Goal: Understand process/instructions

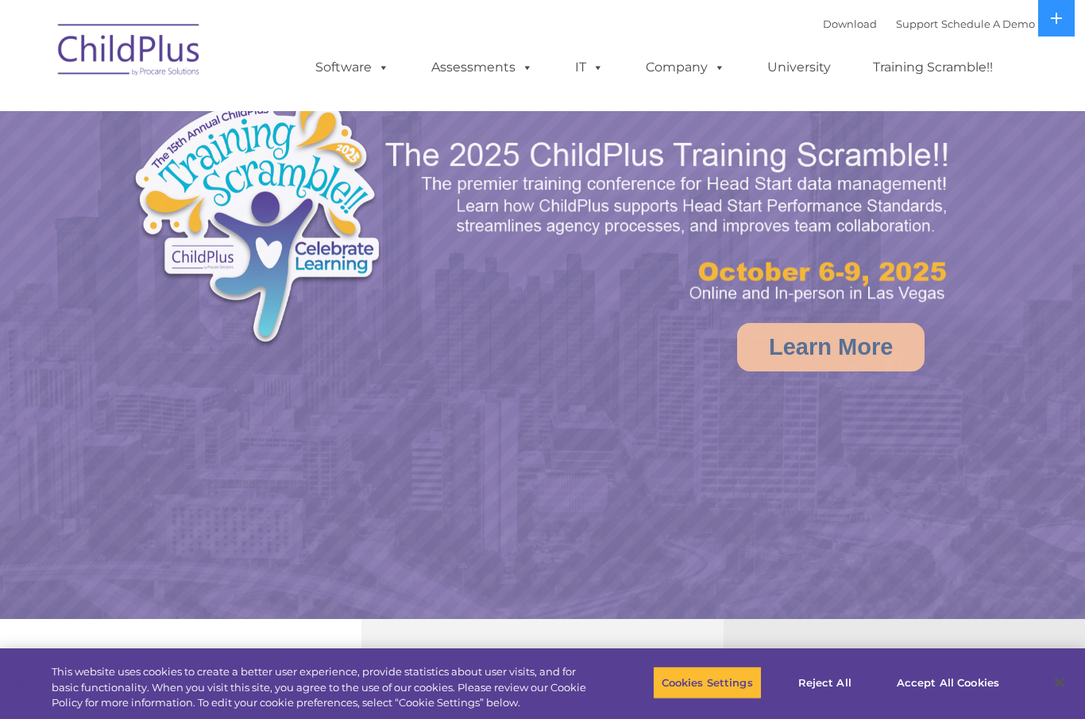
select select "MEDIUM"
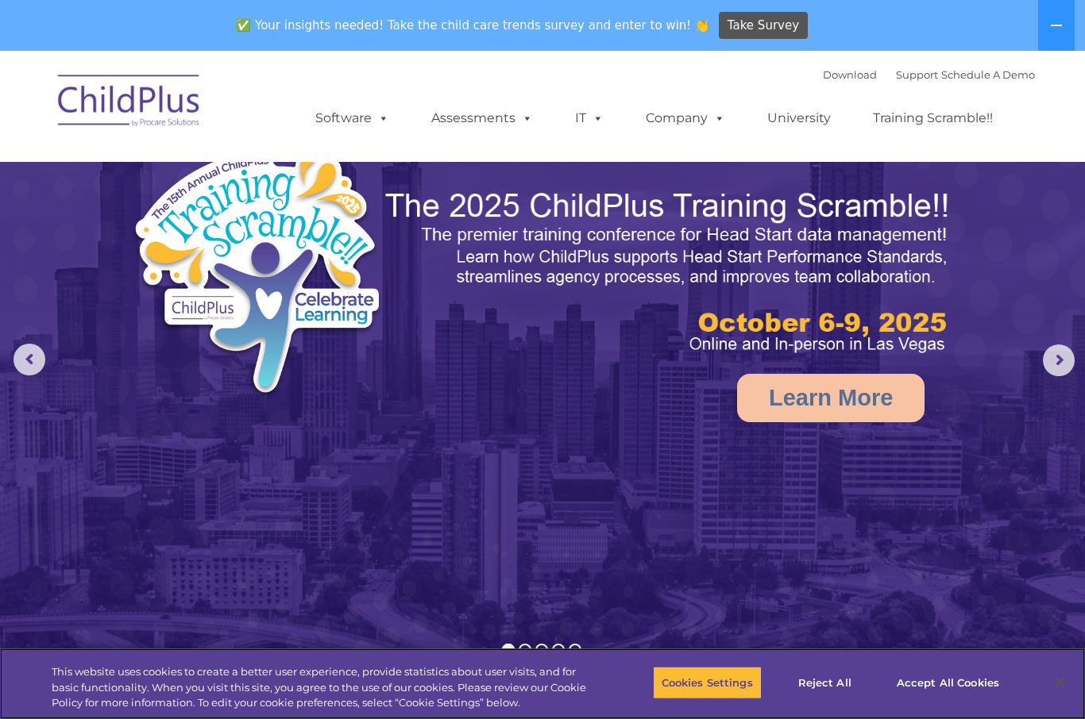
click at [968, 680] on button "Accept All Cookies" at bounding box center [948, 682] width 120 height 33
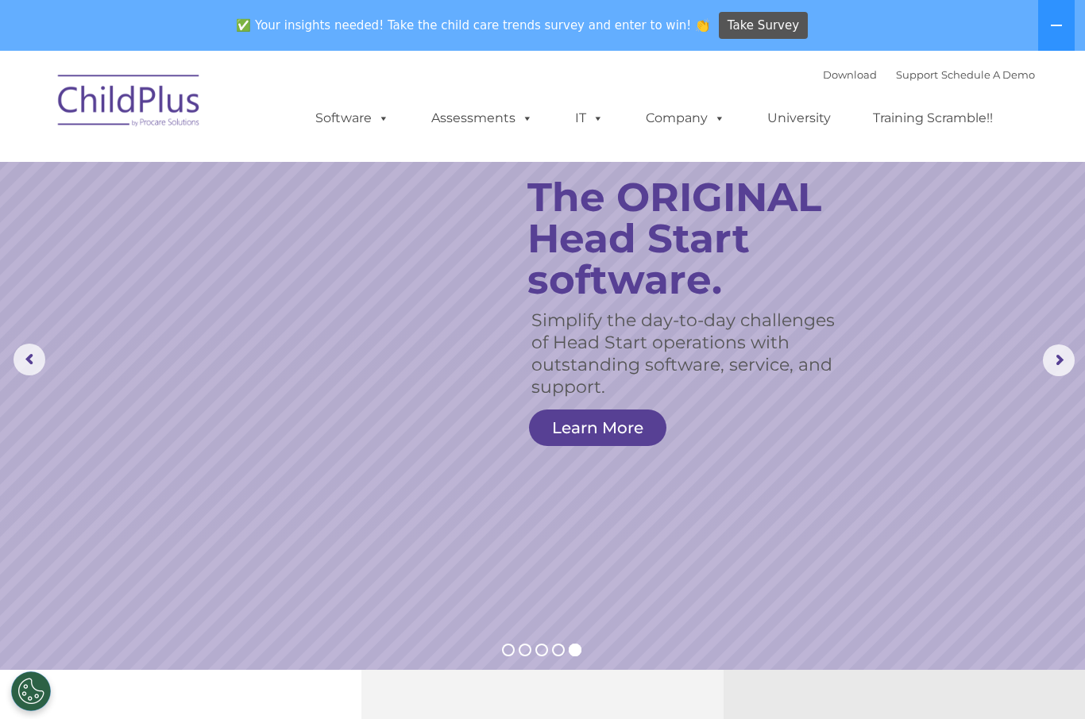
click at [44, 372] on rs-arrow at bounding box center [29, 360] width 32 height 32
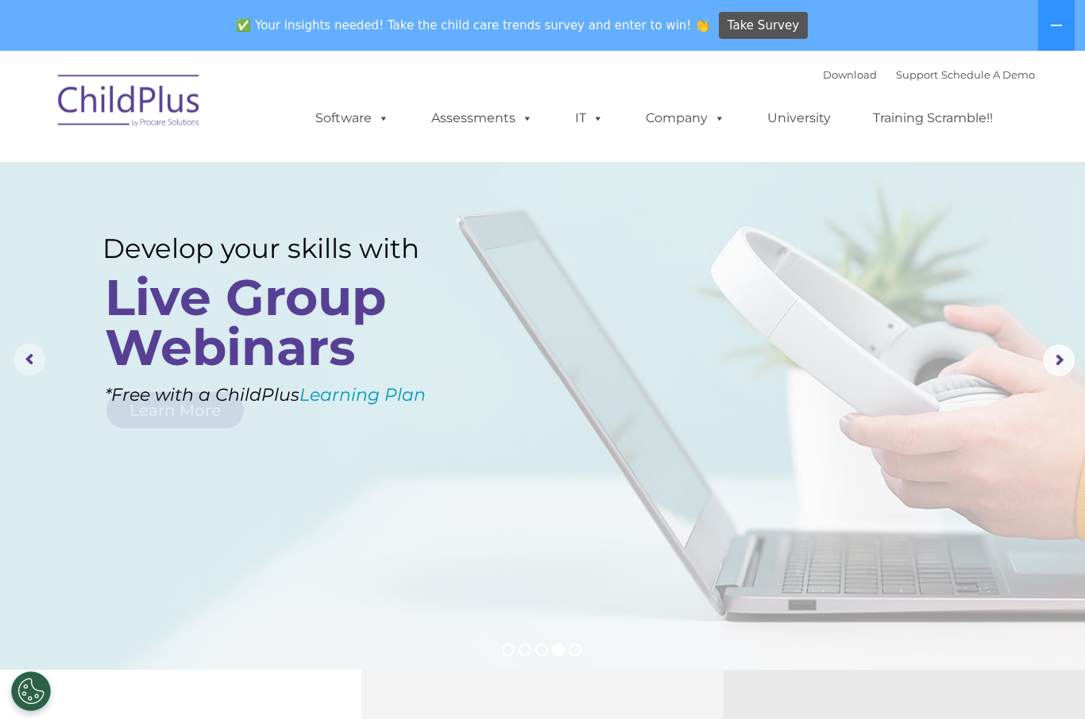
click at [32, 349] on rs-arrow at bounding box center [29, 360] width 32 height 32
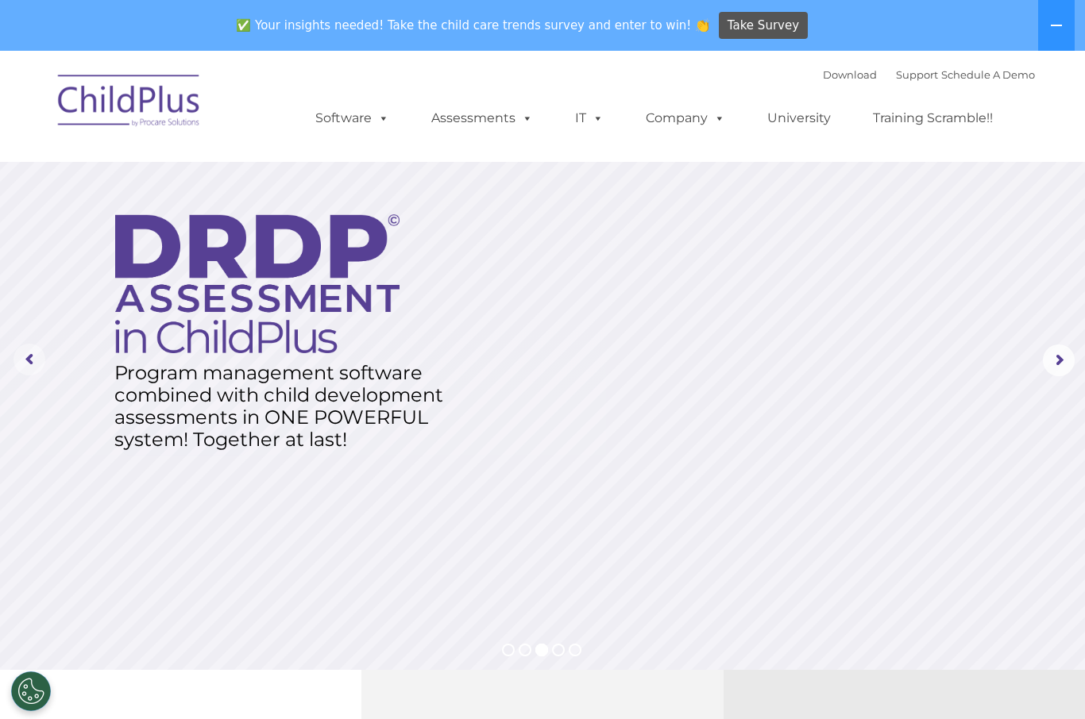
click at [34, 350] on rs-arrow at bounding box center [29, 360] width 32 height 32
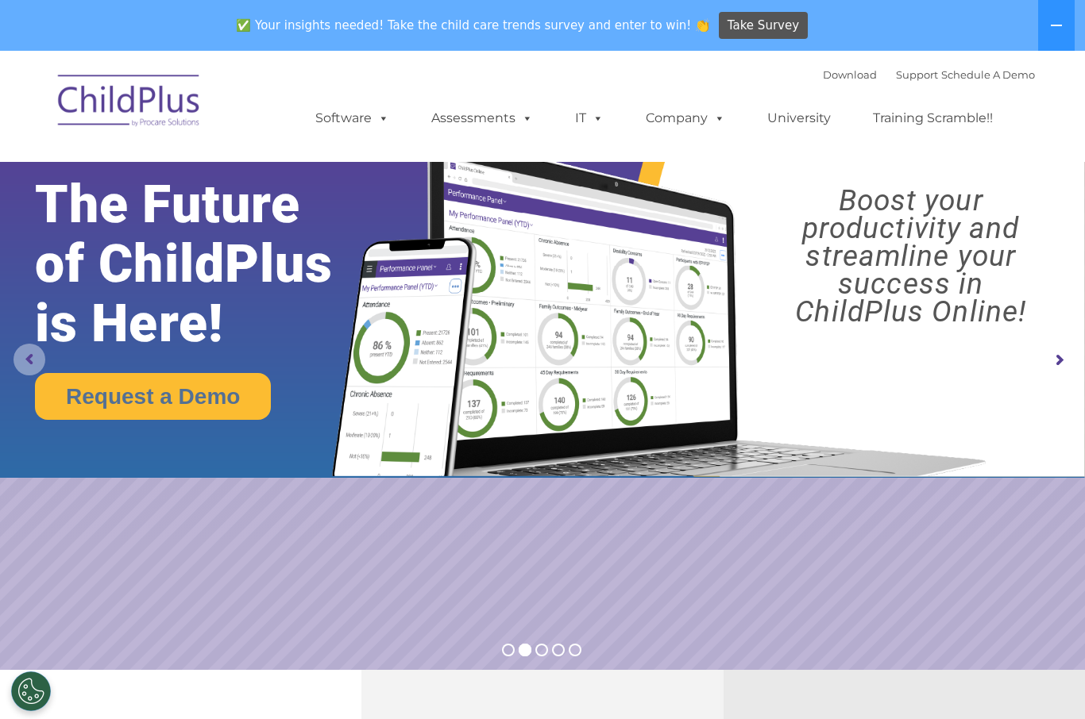
click at [40, 362] on rs-arrow at bounding box center [29, 360] width 32 height 32
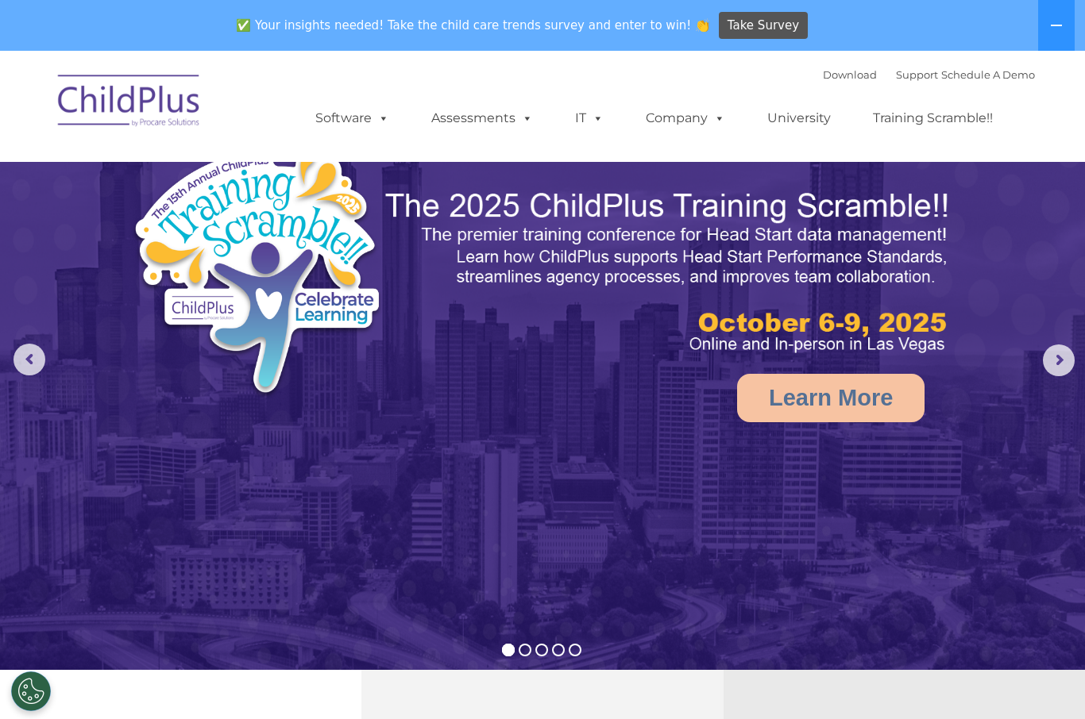
click at [51, 345] on img at bounding box center [542, 392] width 1085 height 682
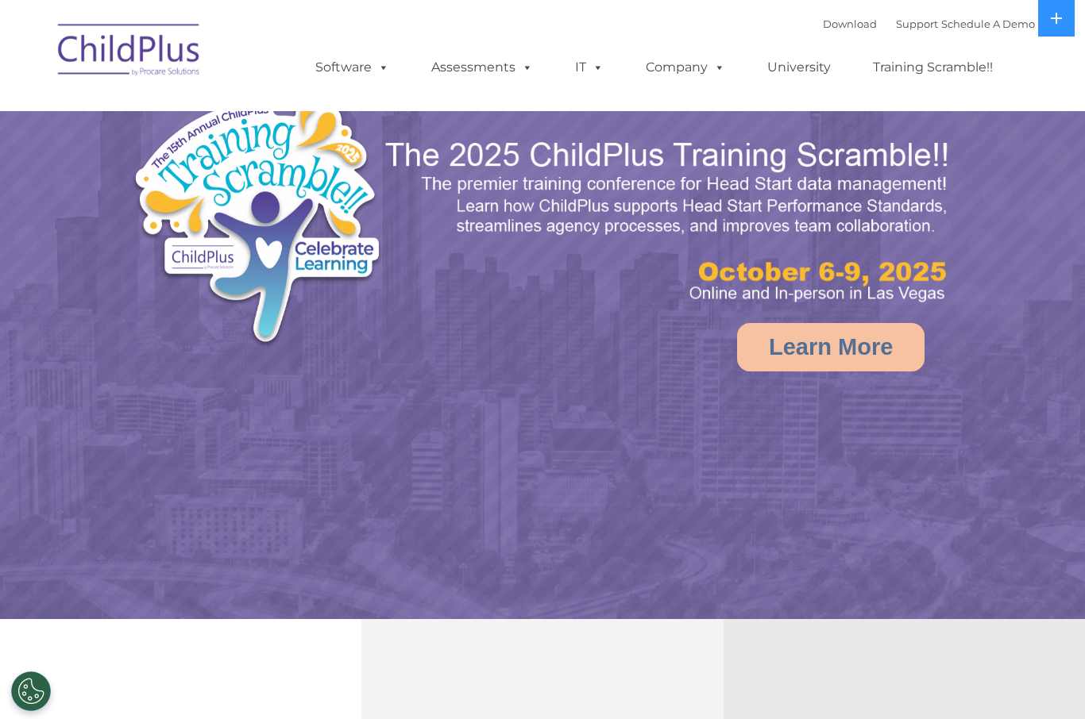
select select "MEDIUM"
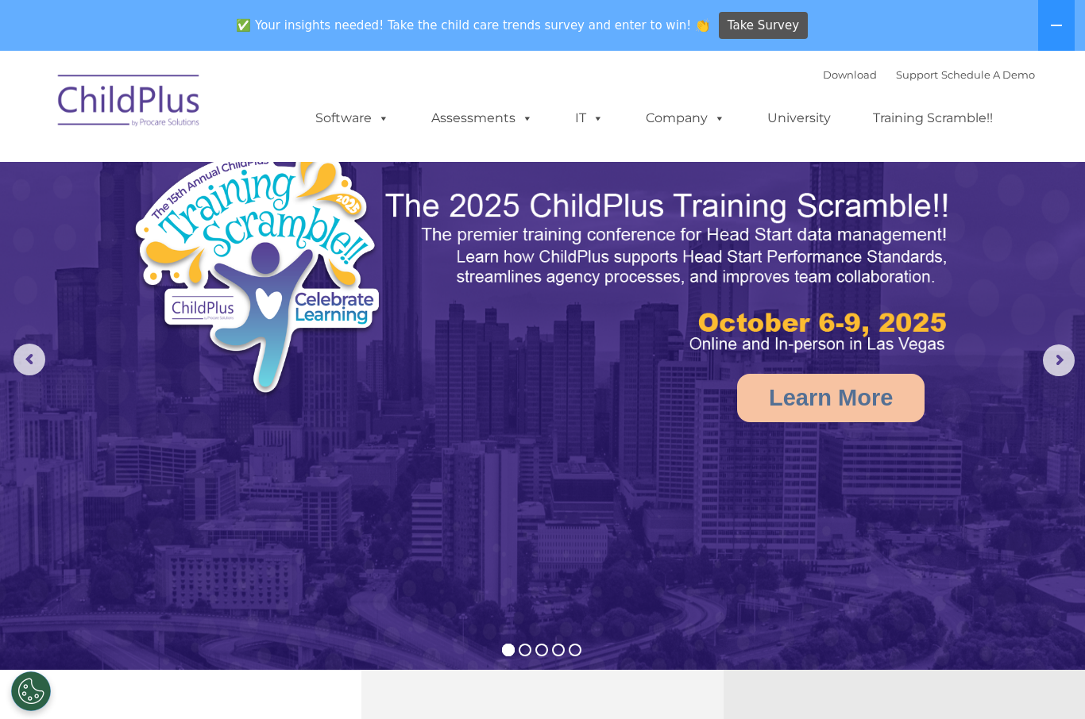
click at [1054, 33] on button at bounding box center [1056, 25] width 37 height 51
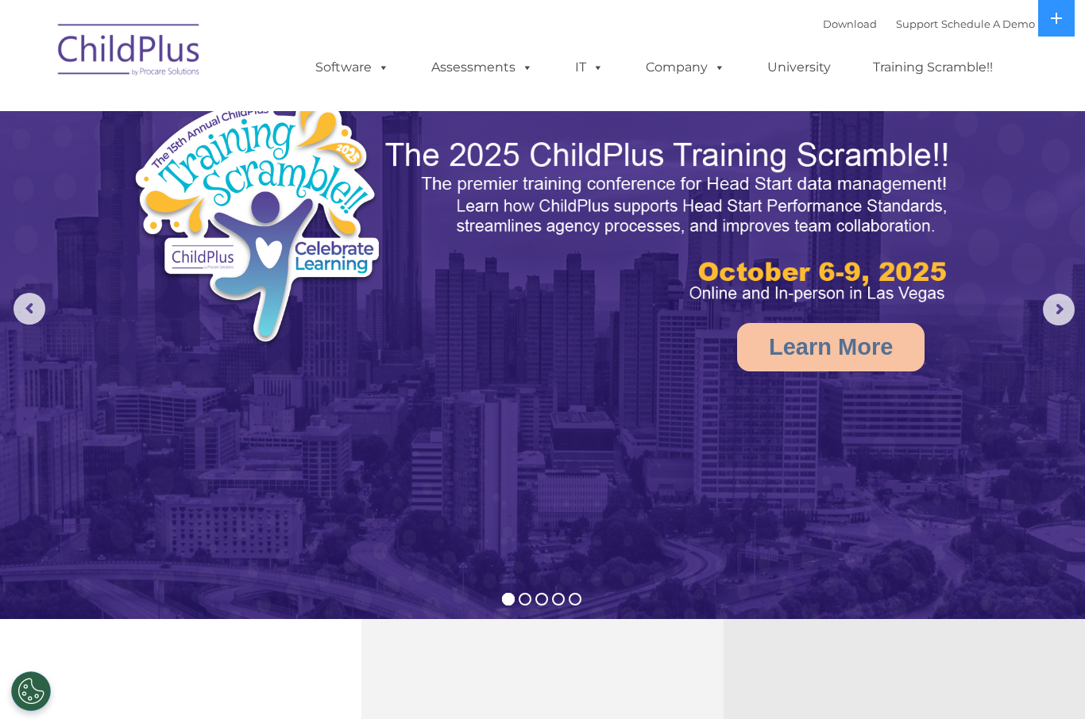
click at [1050, 25] on button at bounding box center [1056, 18] width 37 height 37
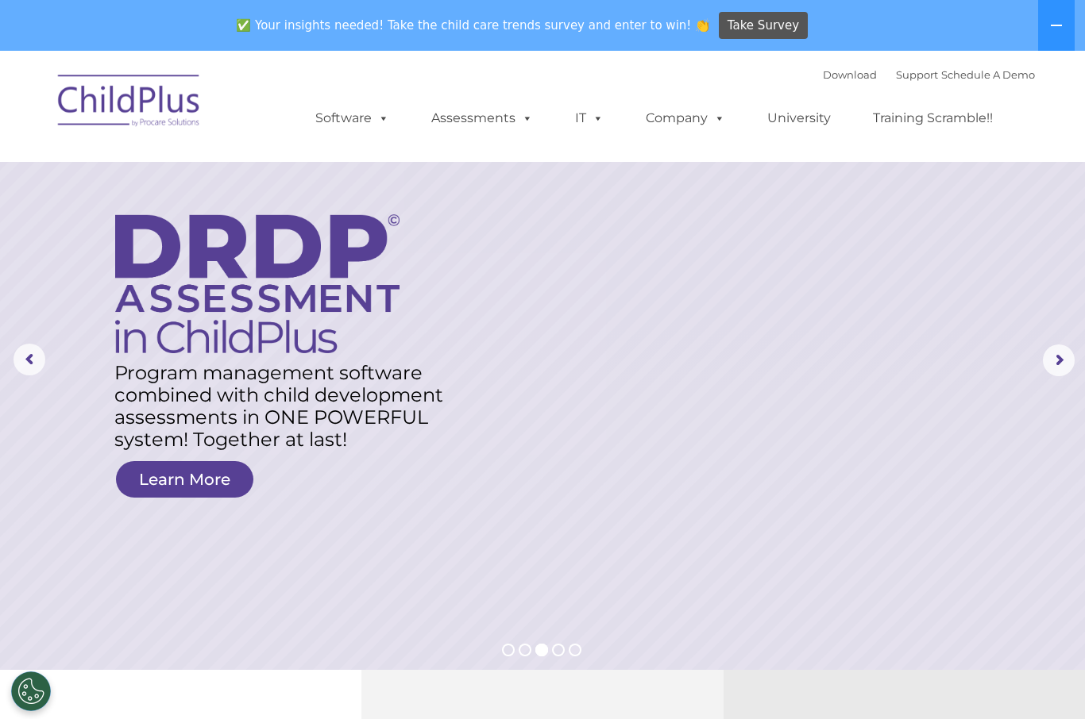
click at [834, 78] on link "Download" at bounding box center [850, 74] width 54 height 13
click at [1058, 22] on icon at bounding box center [1056, 25] width 13 height 13
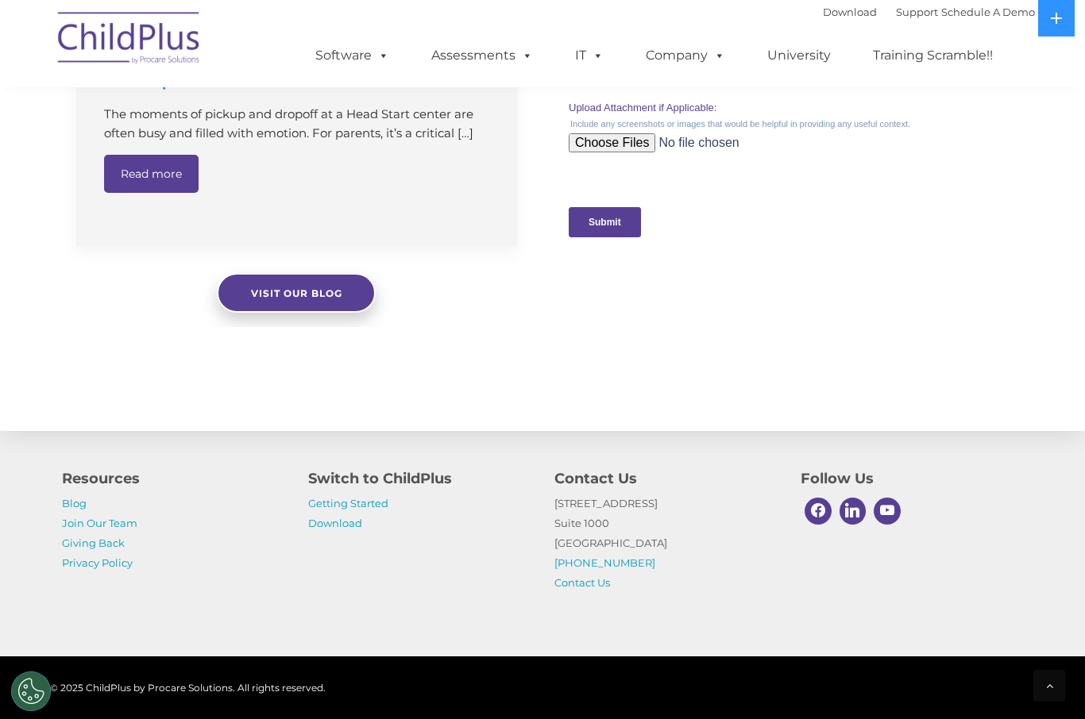
scroll to position [1626, 0]
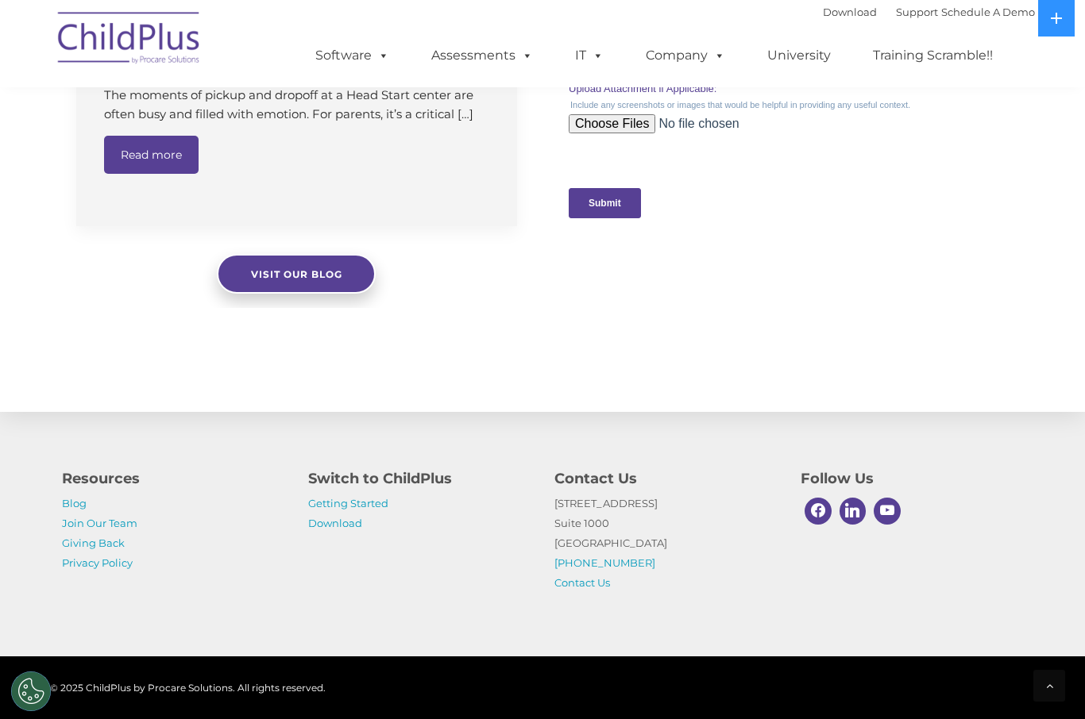
click at [378, 510] on link "Getting Started" at bounding box center [348, 503] width 80 height 13
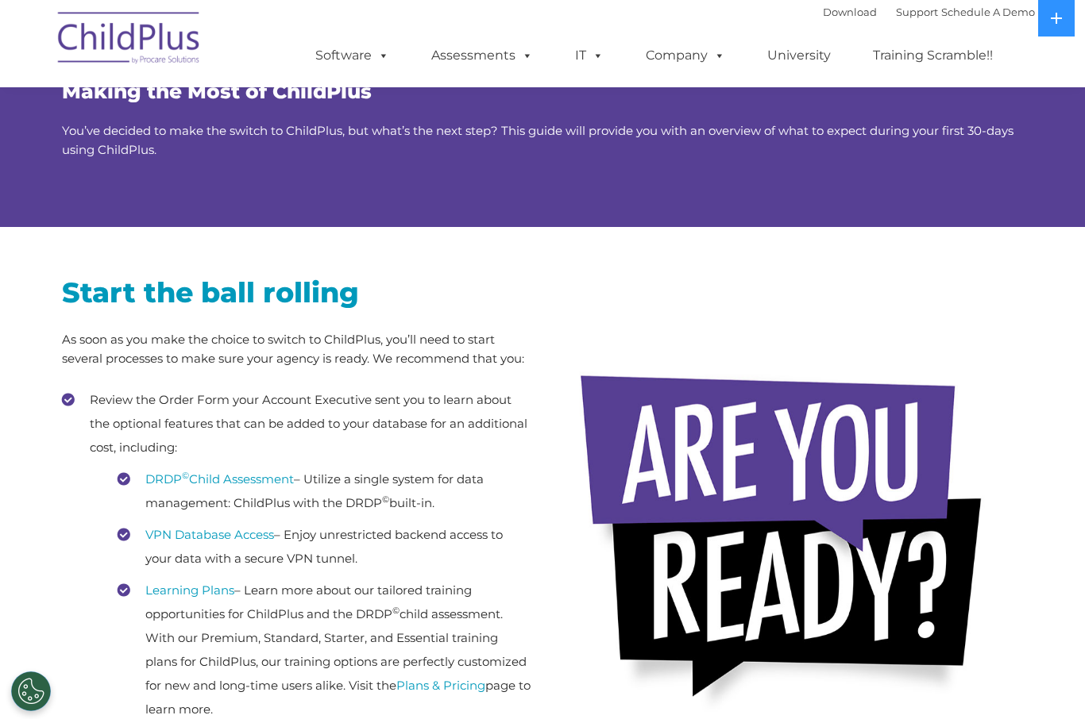
scroll to position [120, 0]
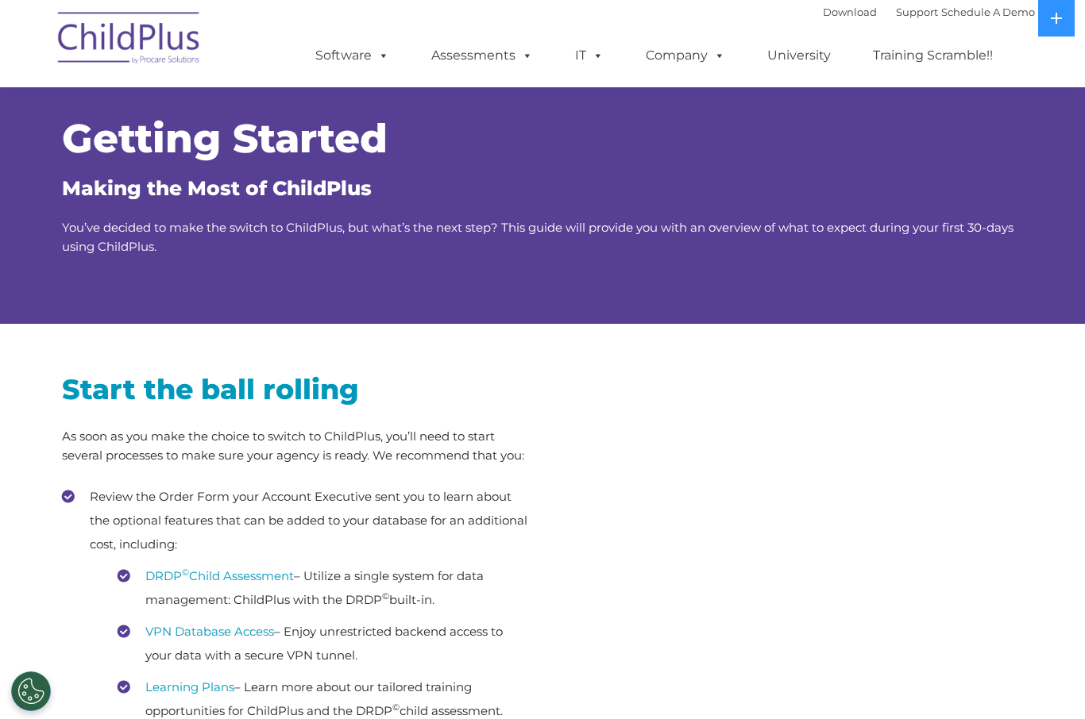
scroll to position [214, 0]
